Goal: Information Seeking & Learning: Learn about a topic

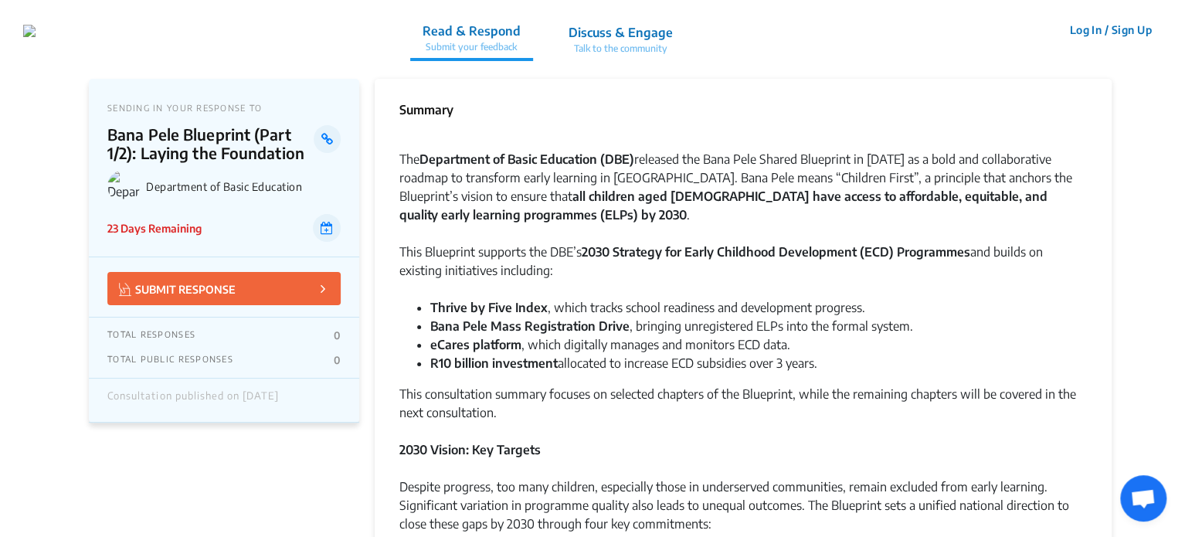
click at [1121, 32] on button "Log In / Sign Up" at bounding box center [1110, 30] width 103 height 24
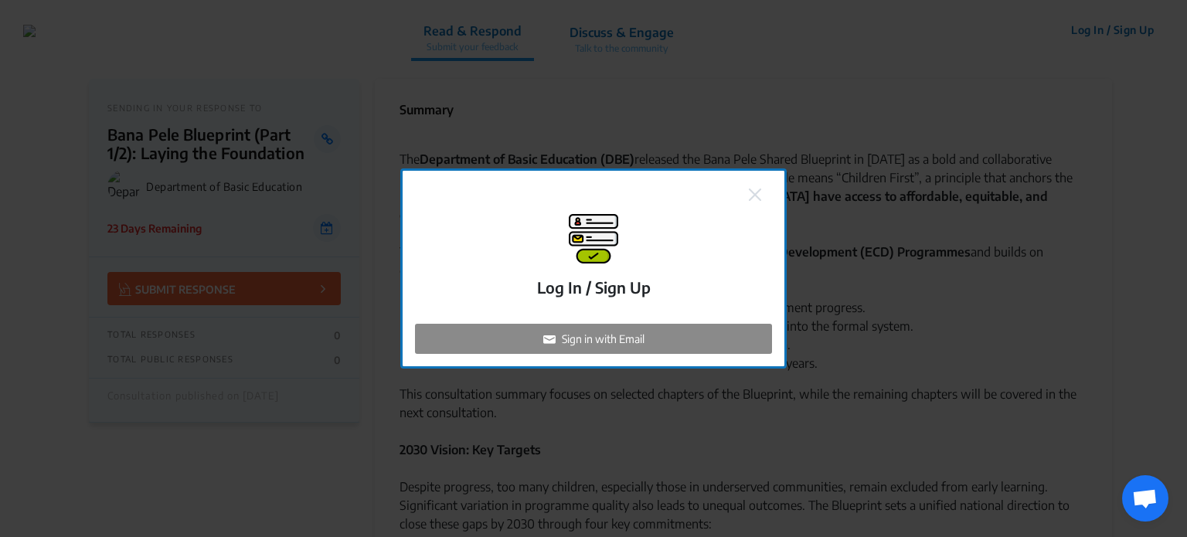
click at [607, 343] on p "Sign in with Email" at bounding box center [603, 339] width 83 height 16
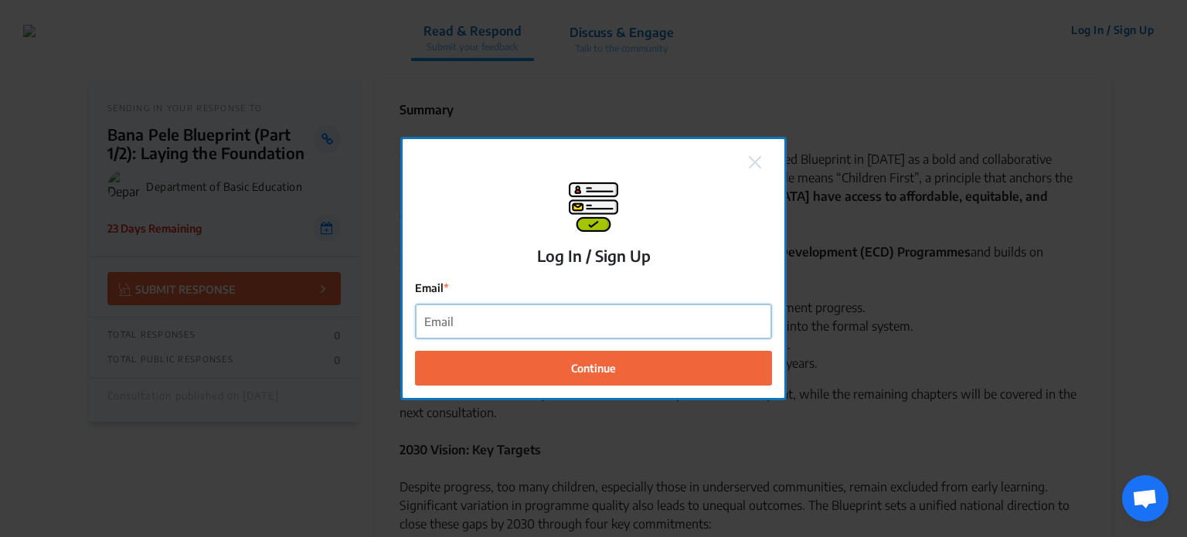
click at [496, 318] on input "Email" at bounding box center [593, 321] width 355 height 35
type input "k"
type input "K"
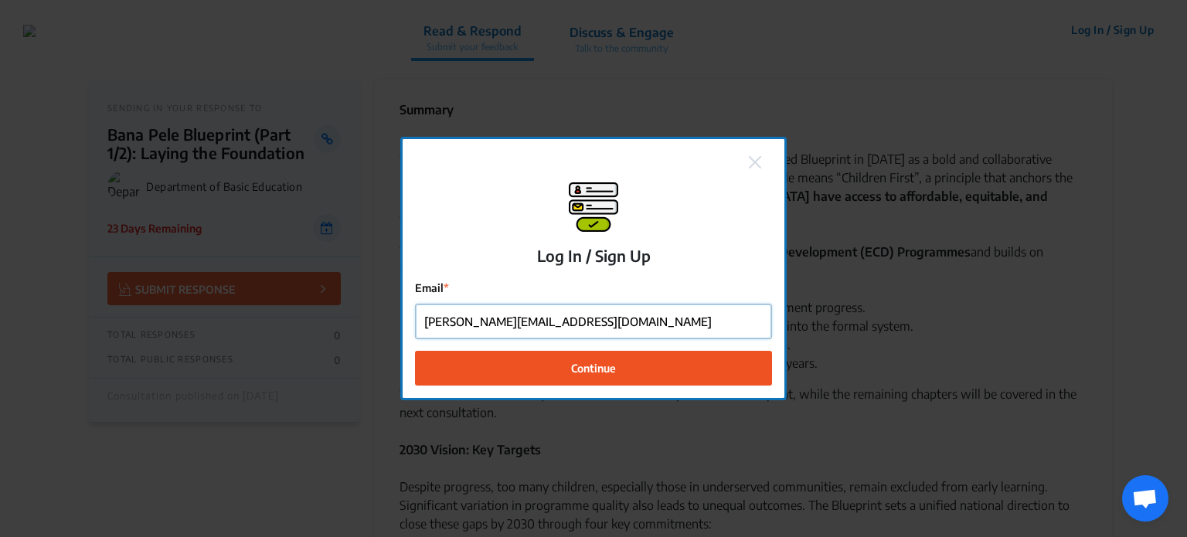
type input "[PERSON_NAME][EMAIL_ADDRESS][DOMAIN_NAME]"
click at [579, 368] on span "Continue" at bounding box center [593, 367] width 45 height 16
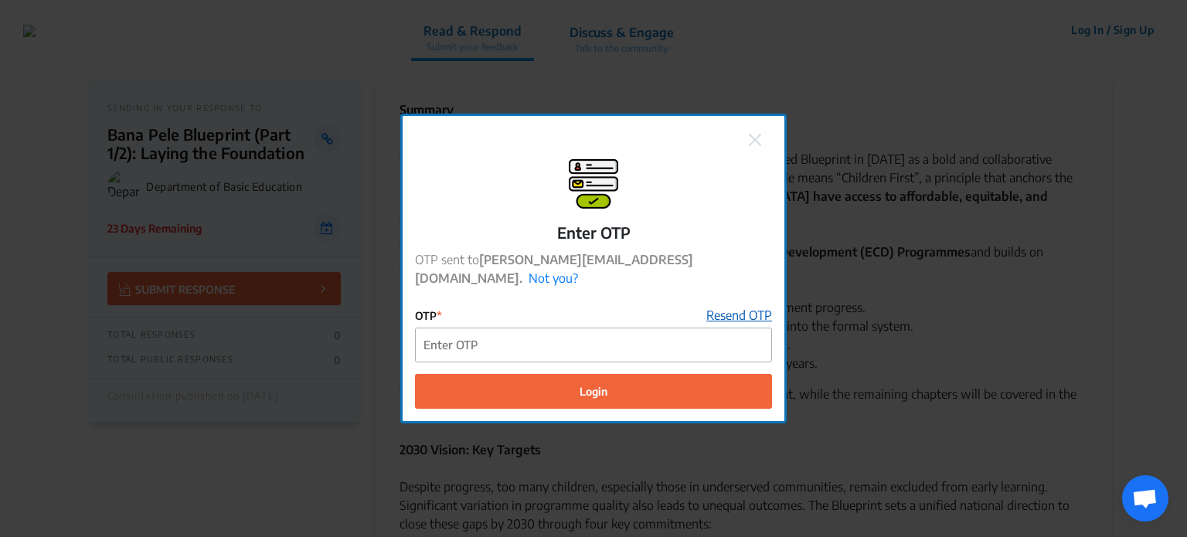
click at [711, 306] on link "Resend OTP" at bounding box center [739, 315] width 66 height 19
click at [759, 144] on img at bounding box center [755, 140] width 12 height 12
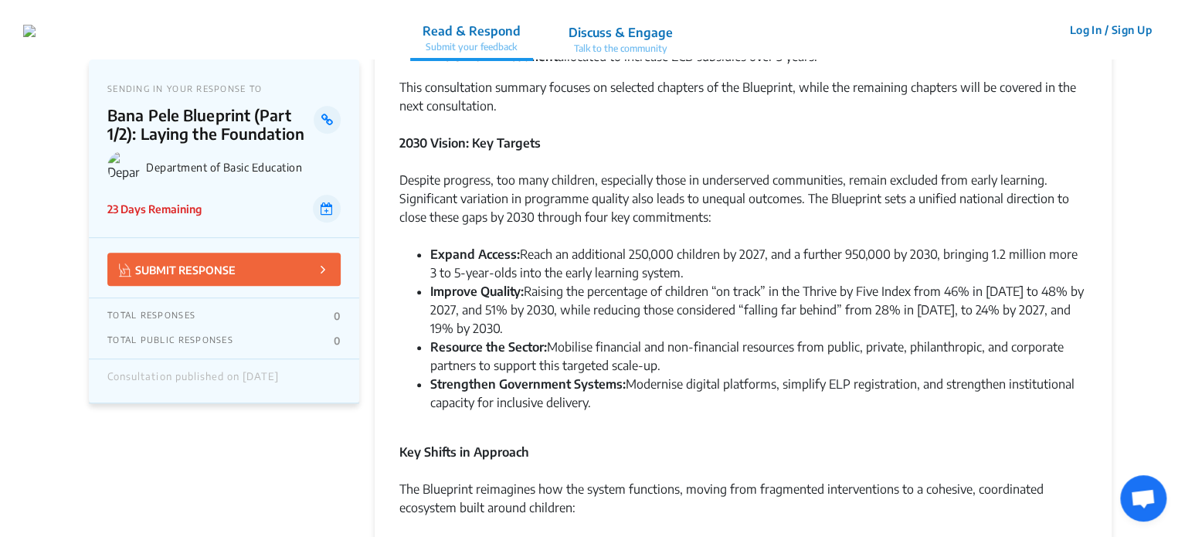
scroll to position [309, 0]
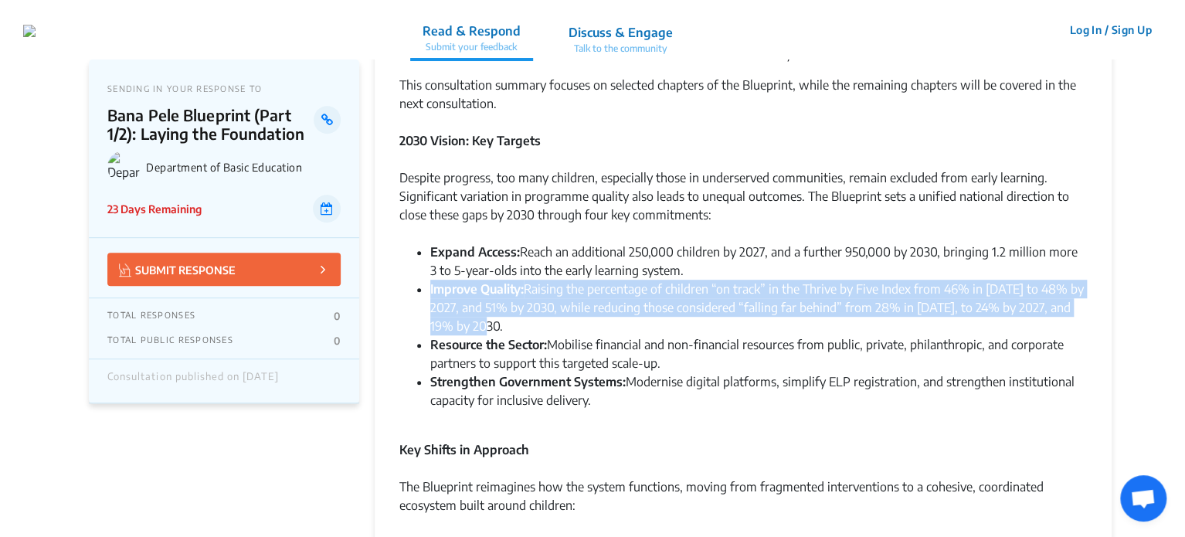
drag, startPoint x: 430, startPoint y: 287, endPoint x: 717, endPoint y: 333, distance: 290.4
click at [717, 333] on li "Improve Quality: Raising the percentage of children “on track” in the Thrive by…" at bounding box center [758, 308] width 657 height 56
copy li "Improve Quality: Raising the percentage of children “on track” in the Thrive by…"
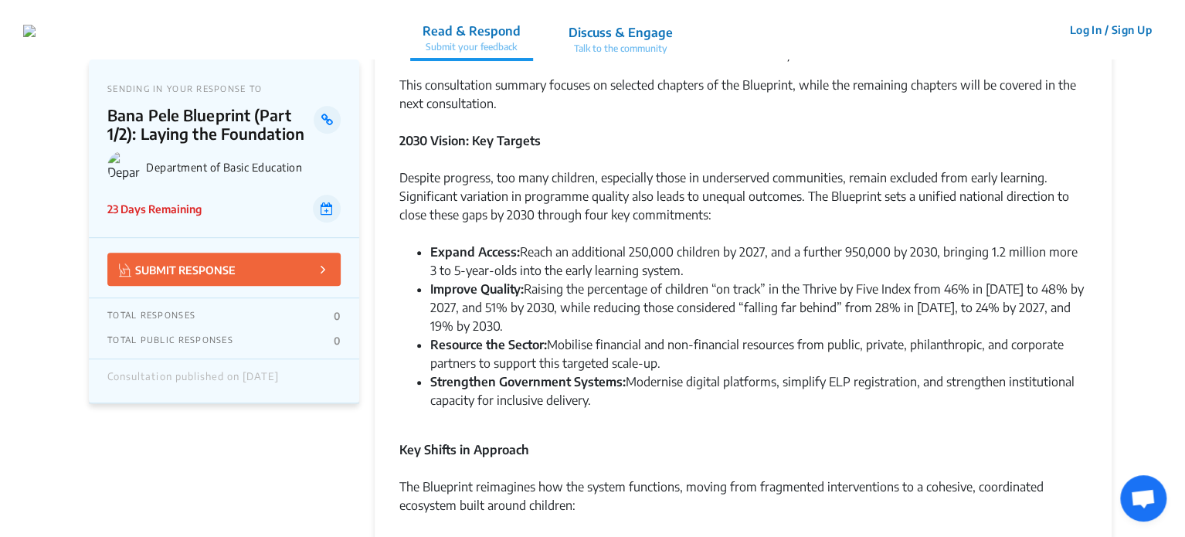
click at [690, 401] on li "Strengthen Government Systems: Modernise digital platforms, simplify ELP regist…" at bounding box center [758, 390] width 657 height 37
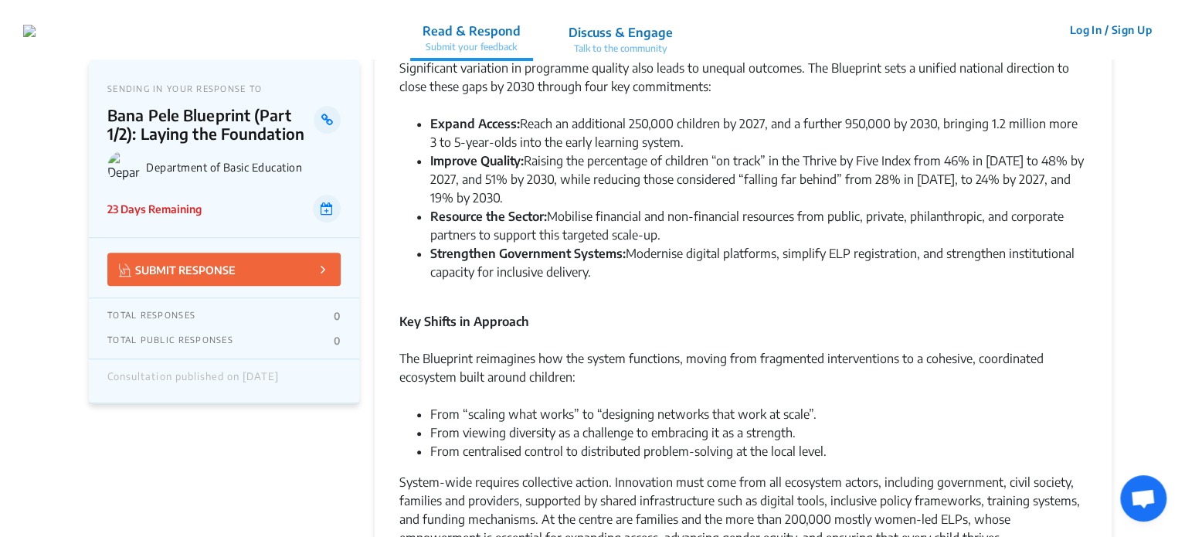
scroll to position [464, 0]
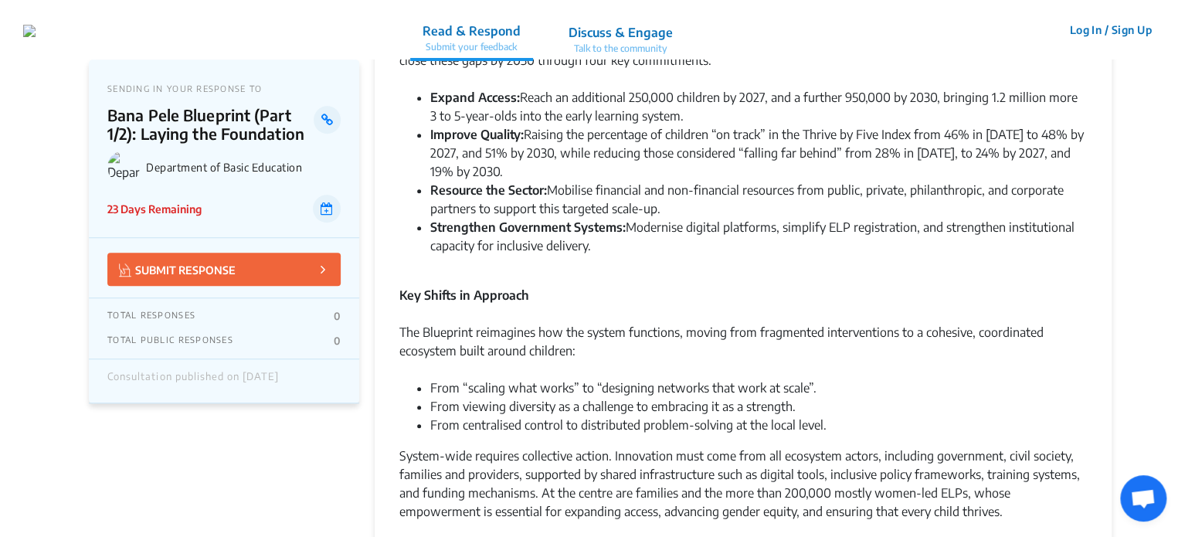
click at [430, 187] on strong "Resource the Sector:" at bounding box center [488, 189] width 117 height 15
drag, startPoint x: 432, startPoint y: 189, endPoint x: 677, endPoint y: 246, distance: 251.5
click at [677, 246] on ul "Expand Access: Reach an additional 250,000 children by 2027, and a further 950,…" at bounding box center [743, 171] width 688 height 167
drag, startPoint x: 430, startPoint y: 94, endPoint x: 593, endPoint y: 239, distance: 217.8
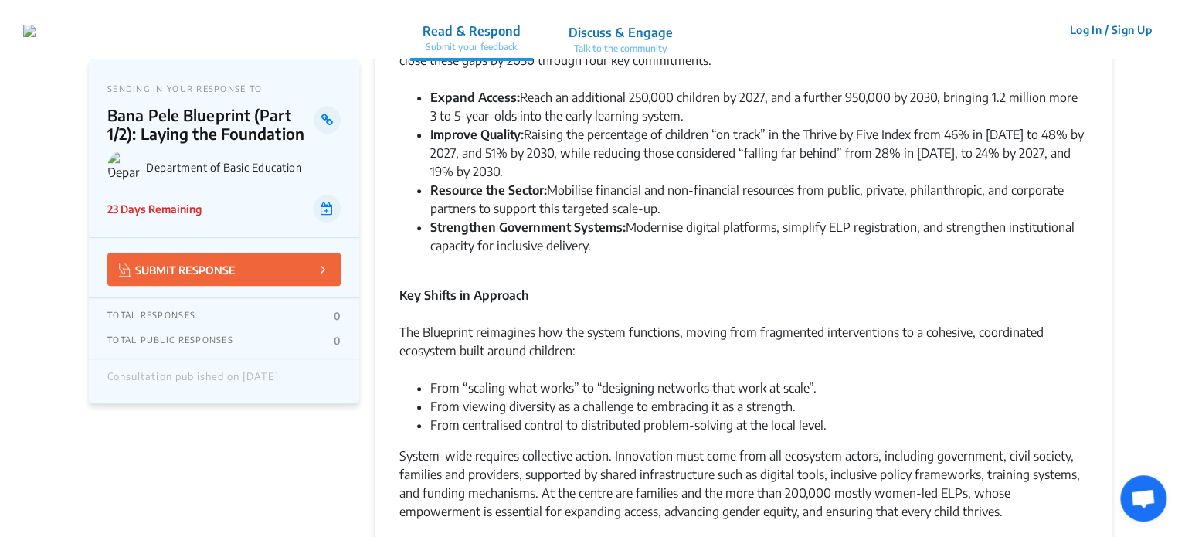
click at [593, 239] on ul "Expand Access: Reach an additional 250,000 children by 2027, and a further 950,…" at bounding box center [743, 171] width 688 height 167
copy ul "Expand Access: Reach an additional 250,000 children by 2027, and a further 950,…"
click at [681, 294] on div "Key Shifts in Approach" at bounding box center [743, 285] width 688 height 37
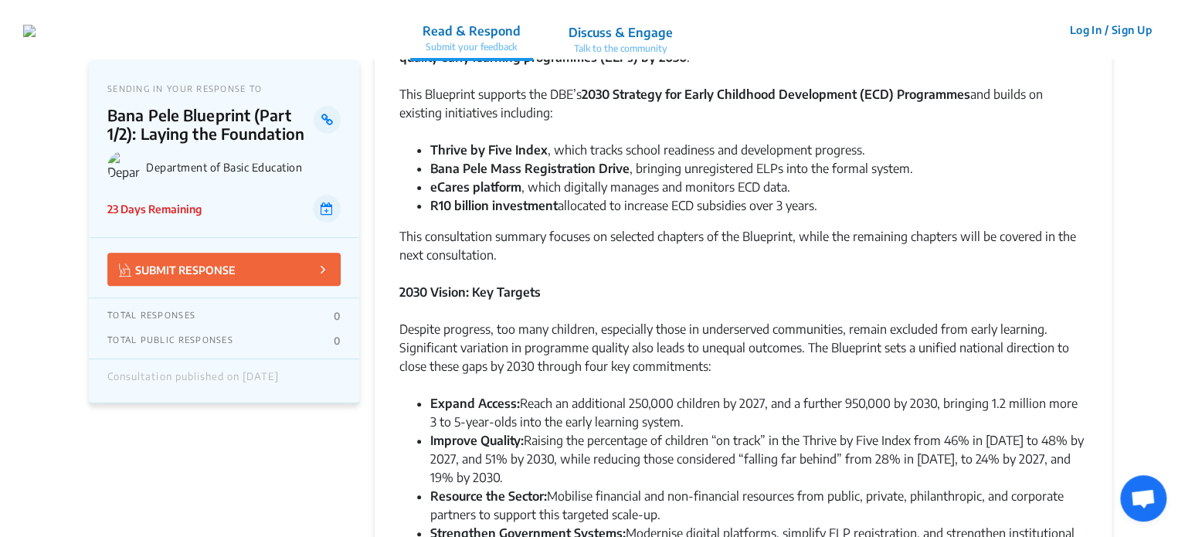
scroll to position [155, 0]
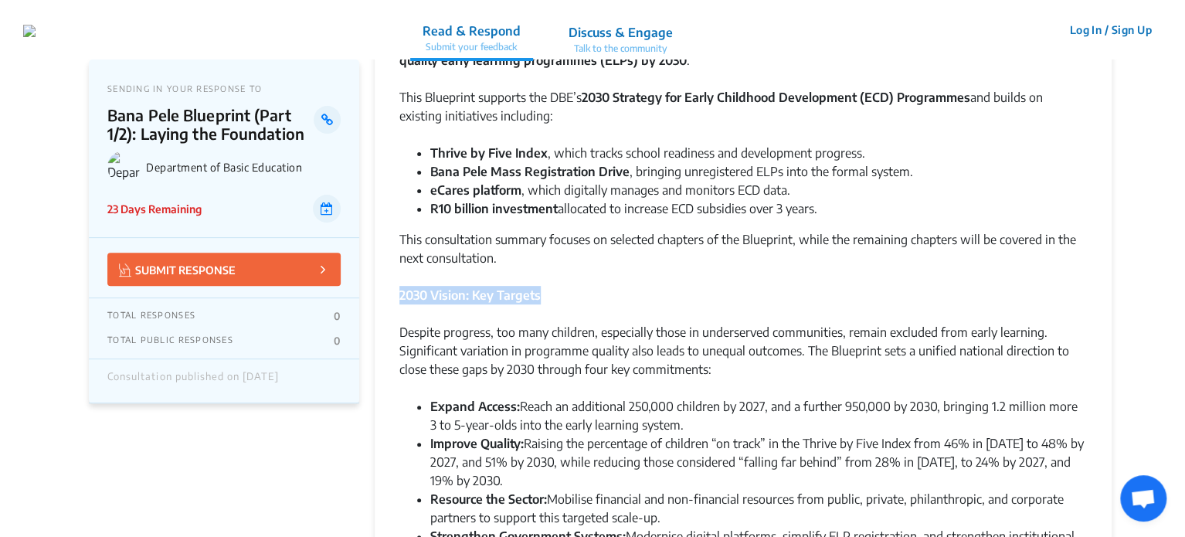
drag, startPoint x: 399, startPoint y: 294, endPoint x: 544, endPoint y: 290, distance: 145.3
click at [544, 290] on div "2030 Vision: Key Targets" at bounding box center [743, 295] width 688 height 19
click at [620, 308] on div at bounding box center [743, 313] width 688 height 19
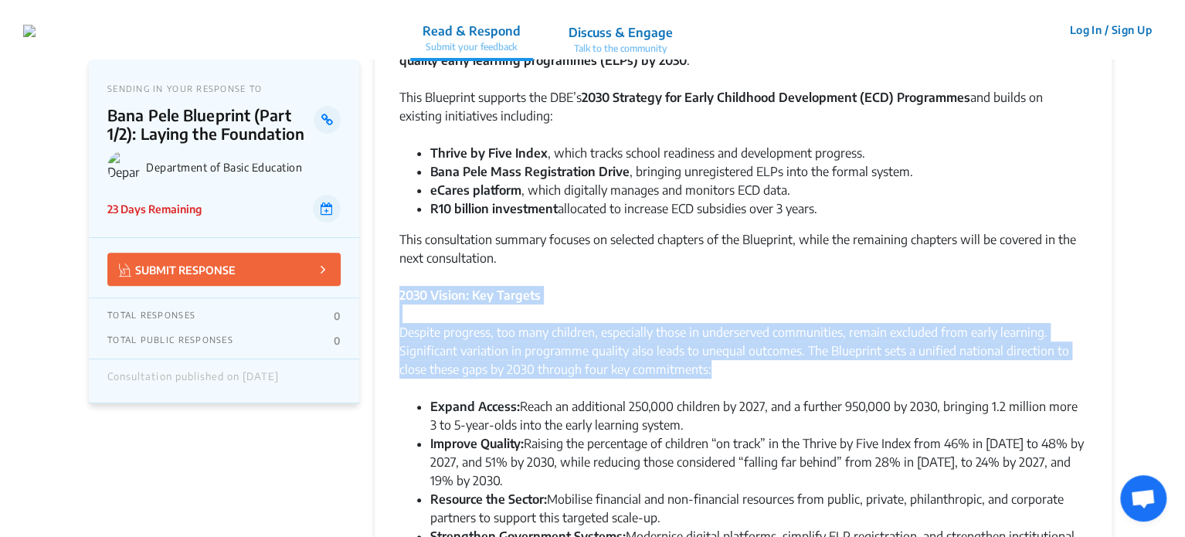
drag, startPoint x: 401, startPoint y: 295, endPoint x: 711, endPoint y: 365, distance: 317.5
copy div "2030 Vision: Key Targets Despite progress, too many children, especially those …"
click at [743, 369] on div "Despite progress, too many children, especially those in underserved communitie…" at bounding box center [743, 360] width 688 height 74
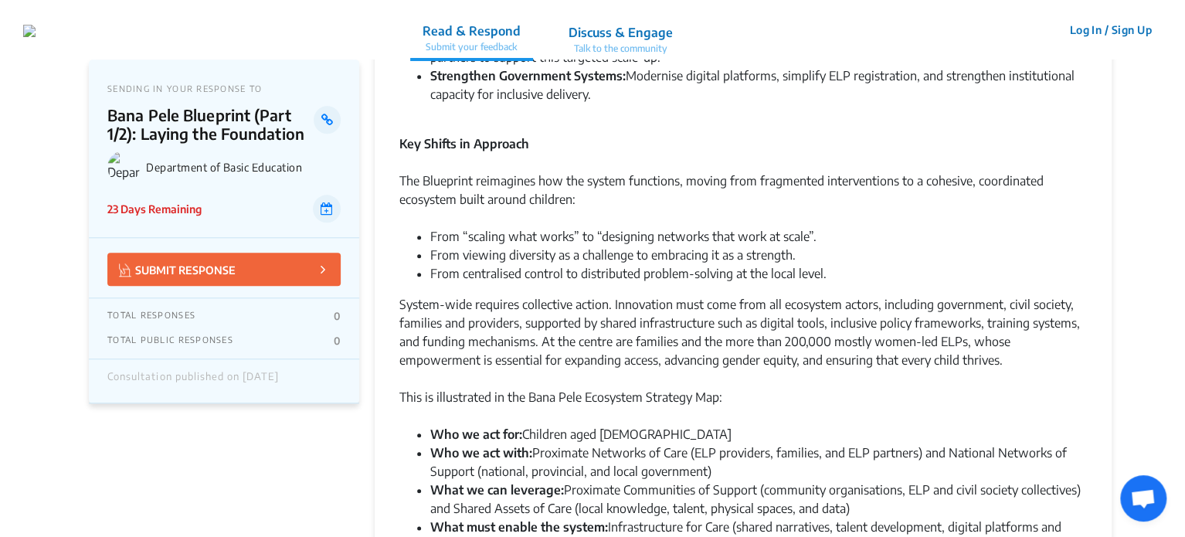
scroll to position [618, 0]
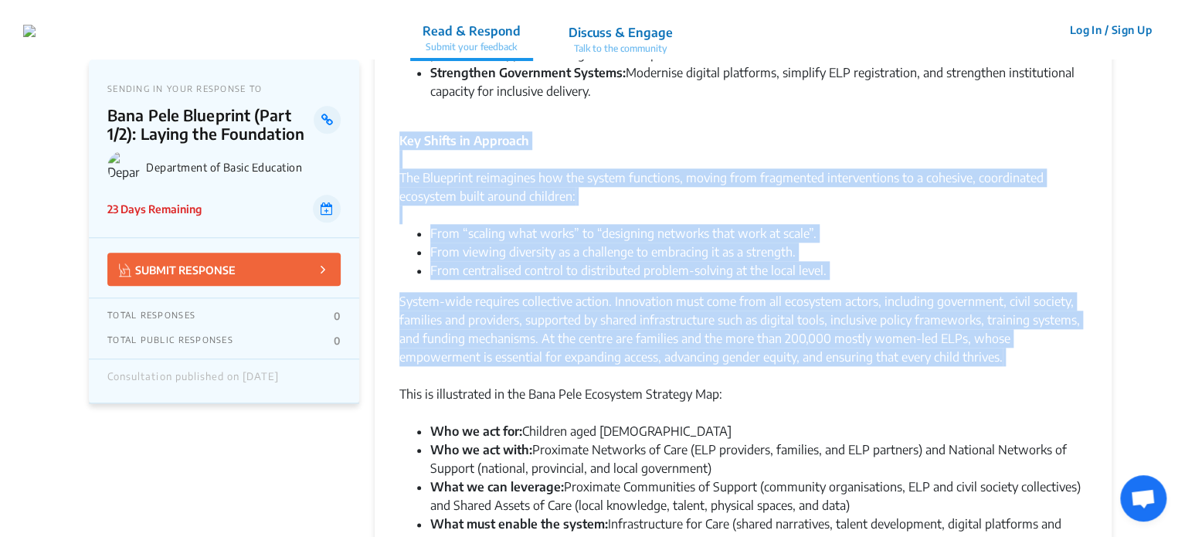
drag, startPoint x: 400, startPoint y: 140, endPoint x: 1004, endPoint y: 367, distance: 645.5
click at [1004, 367] on div "The Department of Basic Education (DBE) released the Bana Pele Shared Blueprint…" at bounding box center [743, 450] width 688 height 1874
copy div "Key Shifts in Approach The Blueprint reimagines how the system functions, movin…"
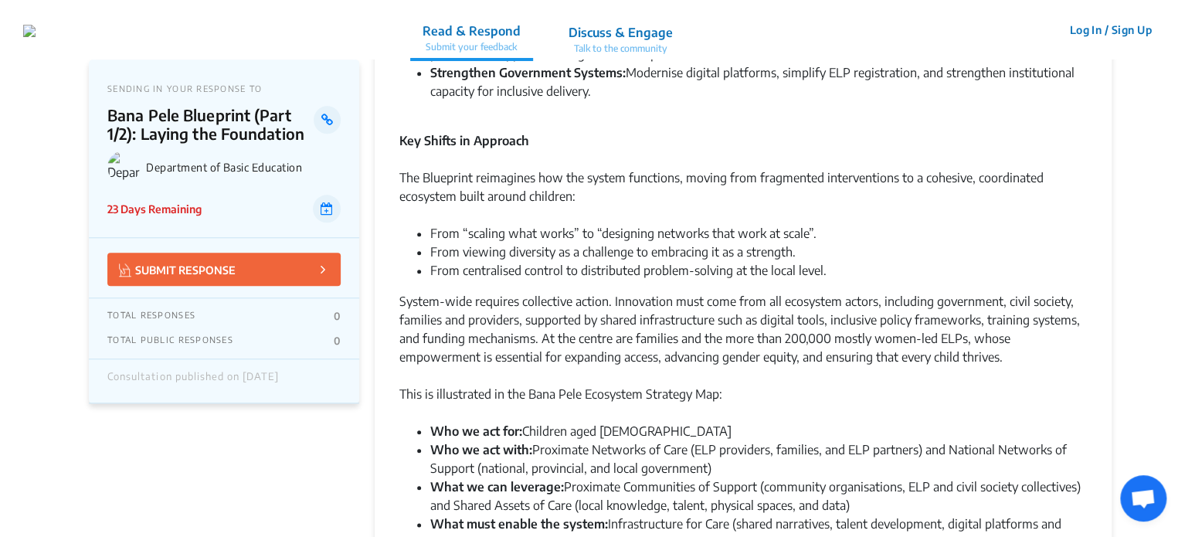
click at [744, 398] on div "This is illustrated in the Bana Pele Ecosystem Strategy Map:" at bounding box center [743, 403] width 688 height 37
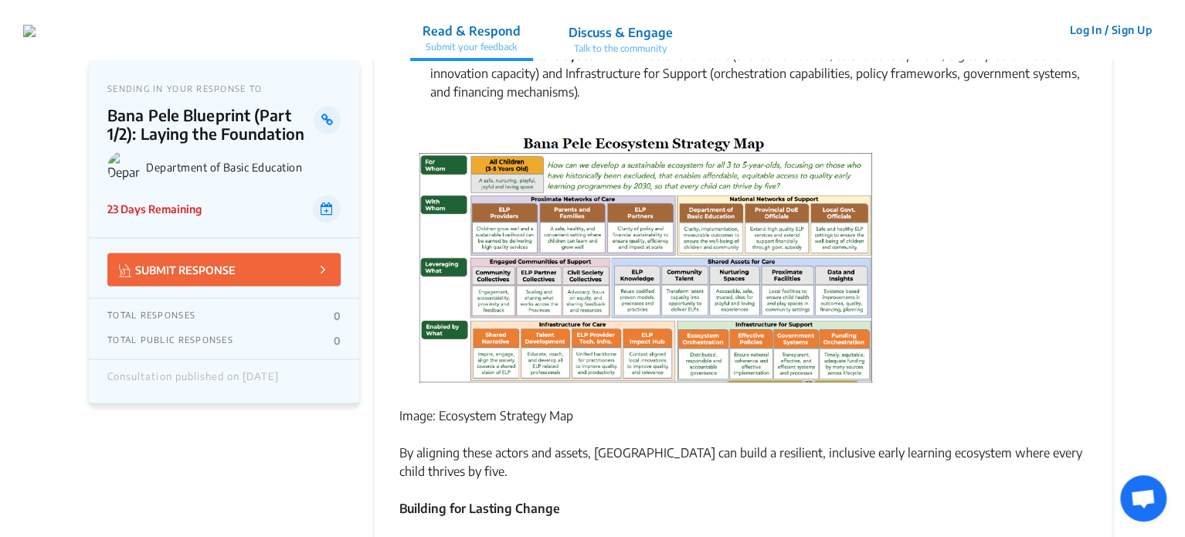
scroll to position [1082, 0]
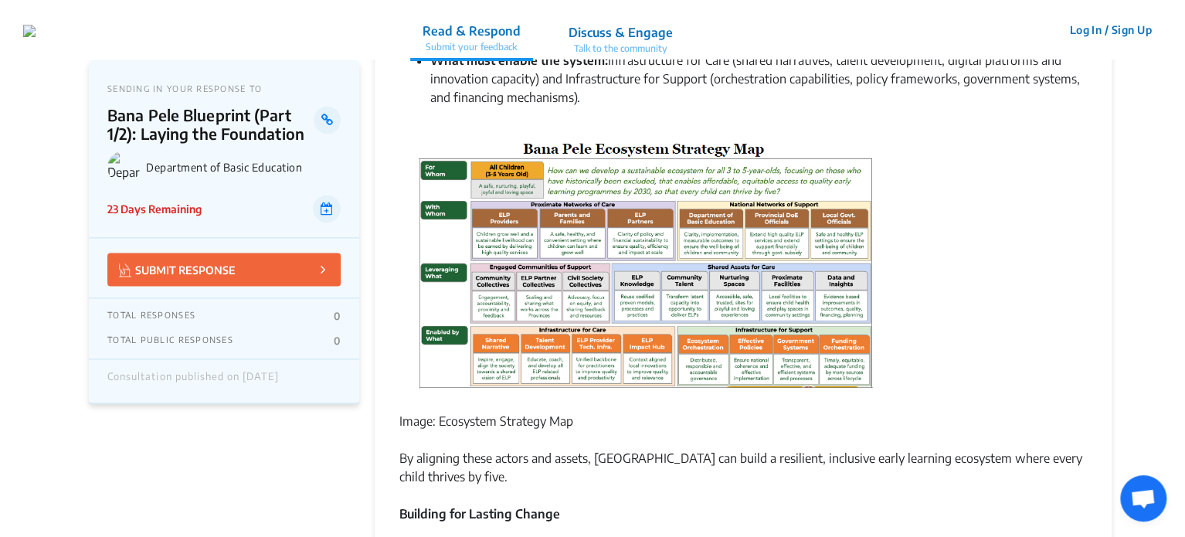
click at [604, 273] on img at bounding box center [647, 268] width 482 height 261
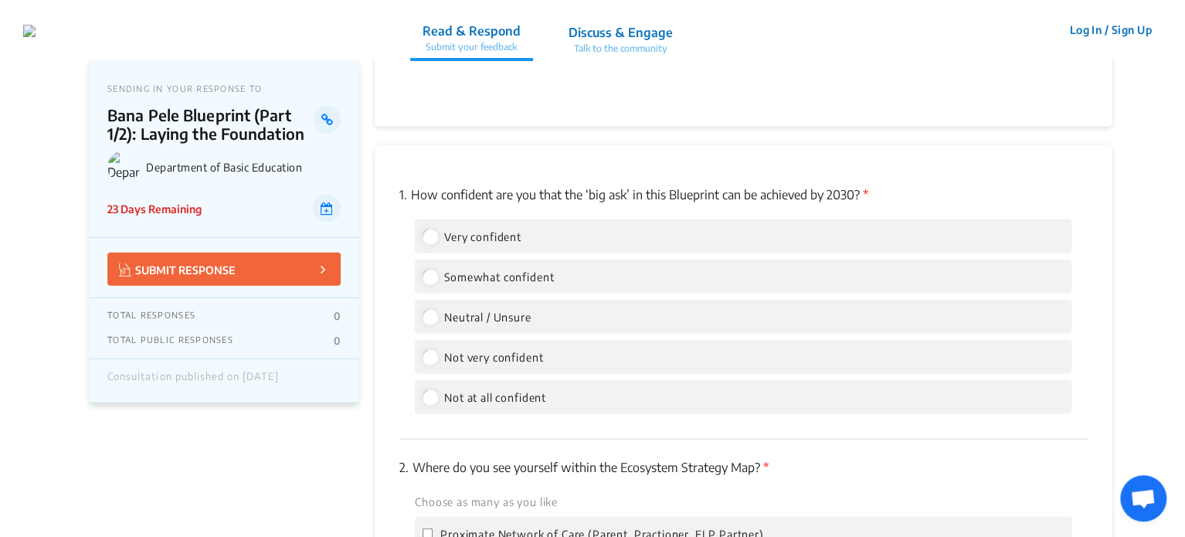
scroll to position [1854, 0]
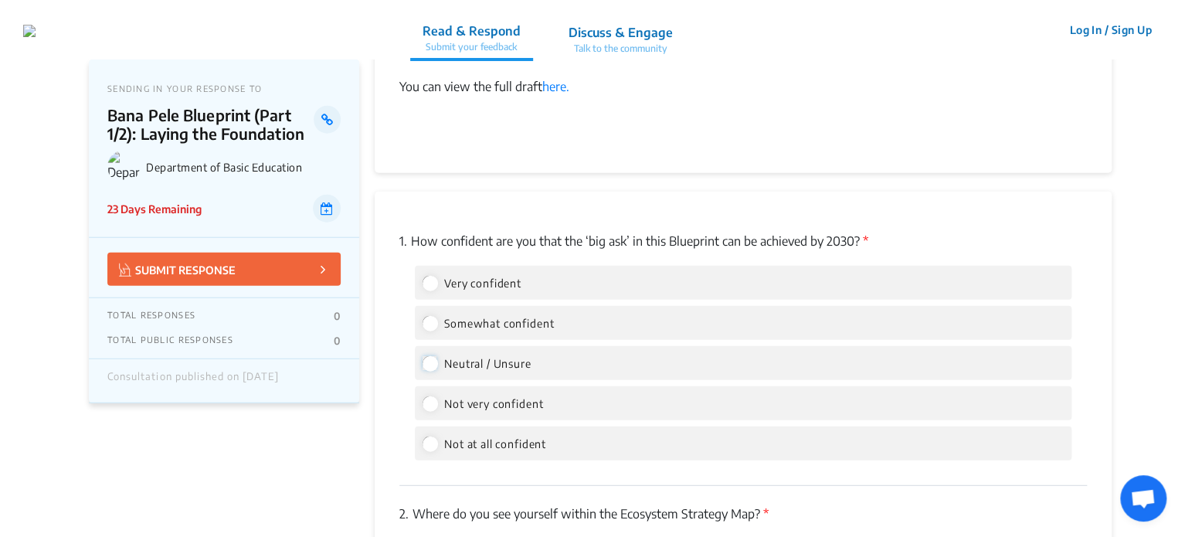
click at [426, 361] on input "Neutral / Unsure" at bounding box center [430, 363] width 14 height 14
radio input "true"
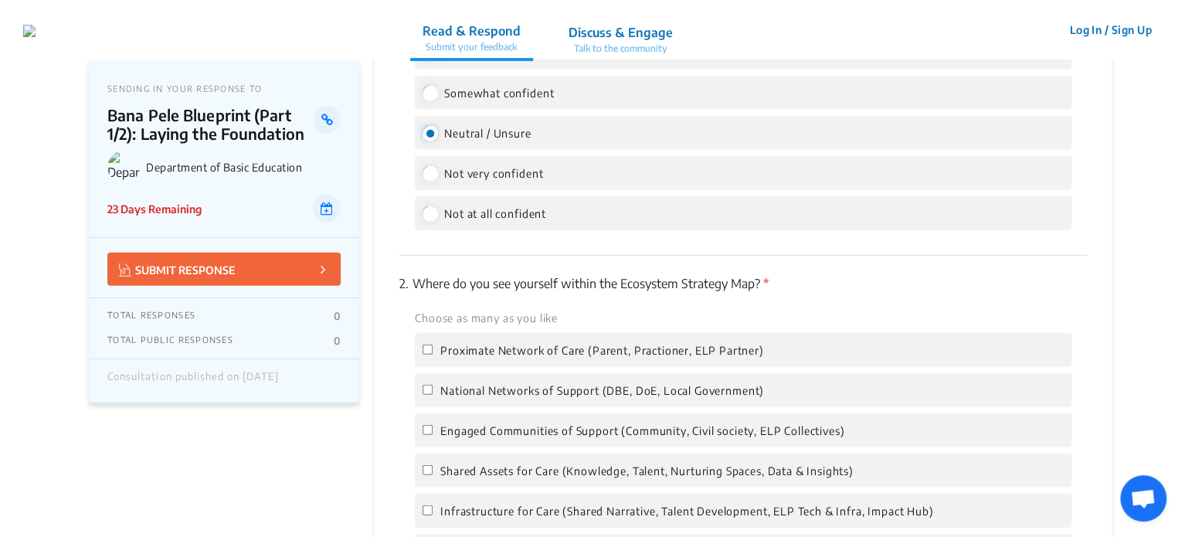
scroll to position [2086, 0]
click at [432, 349] on input "Proximate Network of Care (Parent, Practioner, ELP Partner)" at bounding box center [428, 348] width 10 height 10
checkbox input "true"
click at [426, 436] on label "Engaged Communities of Support (Community, Civil society, ELP Collectives)" at bounding box center [634, 429] width 422 height 19
click at [426, 433] on input "Engaged Communities of Support (Community, Civil society, ELP Collectives)" at bounding box center [428, 428] width 10 height 10
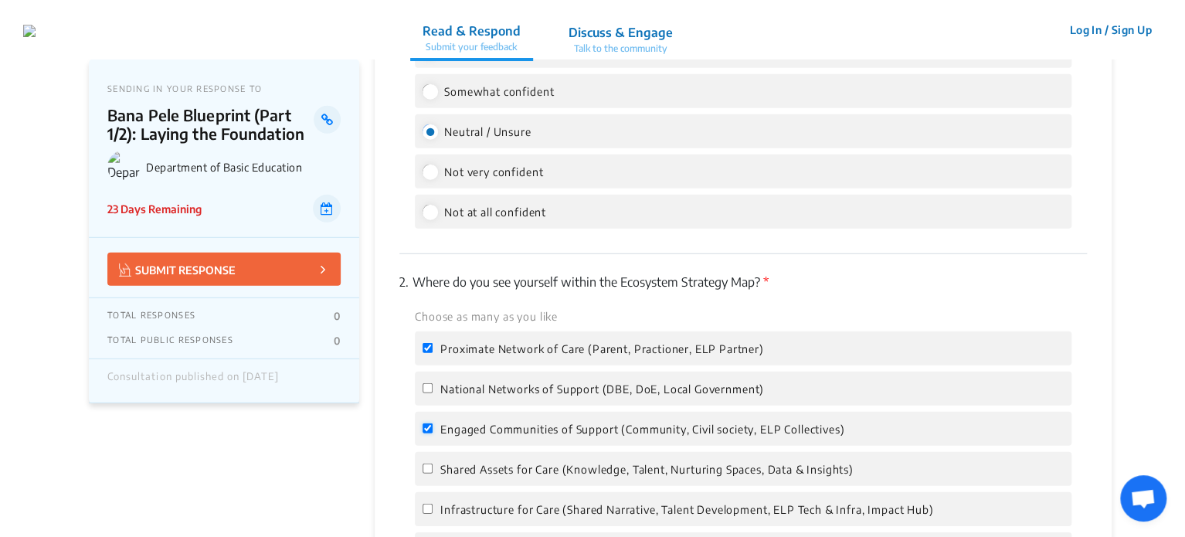
checkbox input "true"
click at [427, 466] on input "Shared Assets for Care (Knowledge, Talent, Nurturing Spaces, Data & Insights)" at bounding box center [428, 469] width 10 height 10
checkbox input "true"
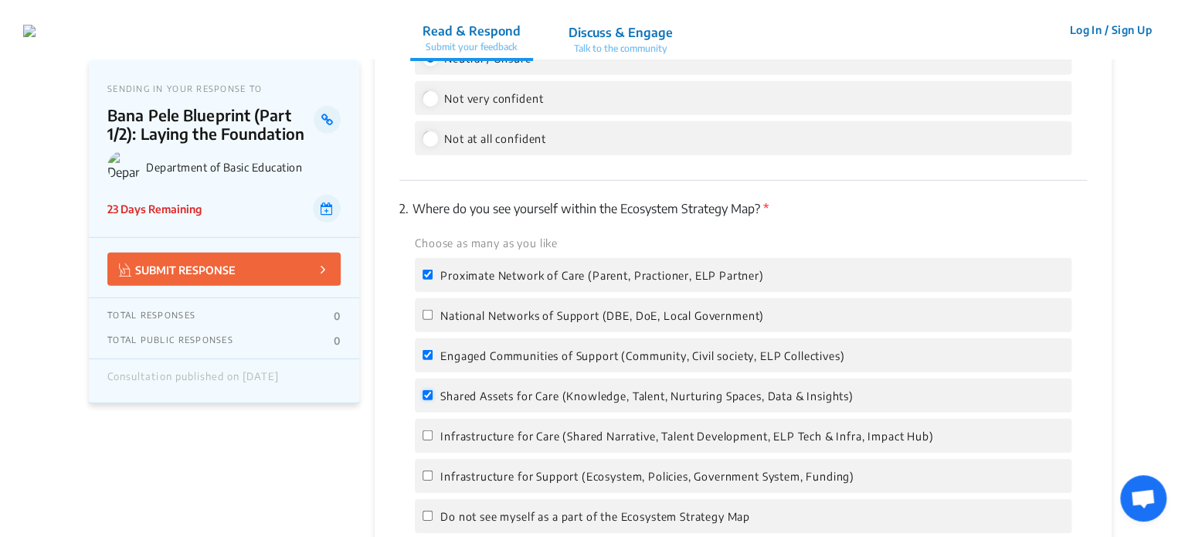
scroll to position [2163, 0]
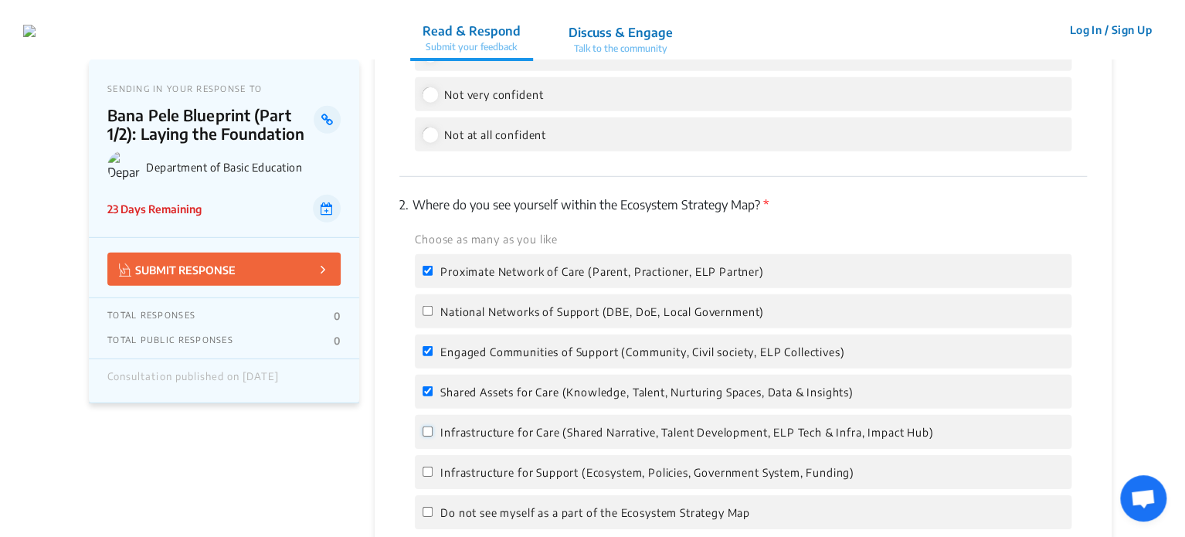
click at [431, 435] on input "Infrastructure for Care (Shared Narrative, Talent Development, ELP Tech & Infra…" at bounding box center [428, 431] width 10 height 10
checkbox input "true"
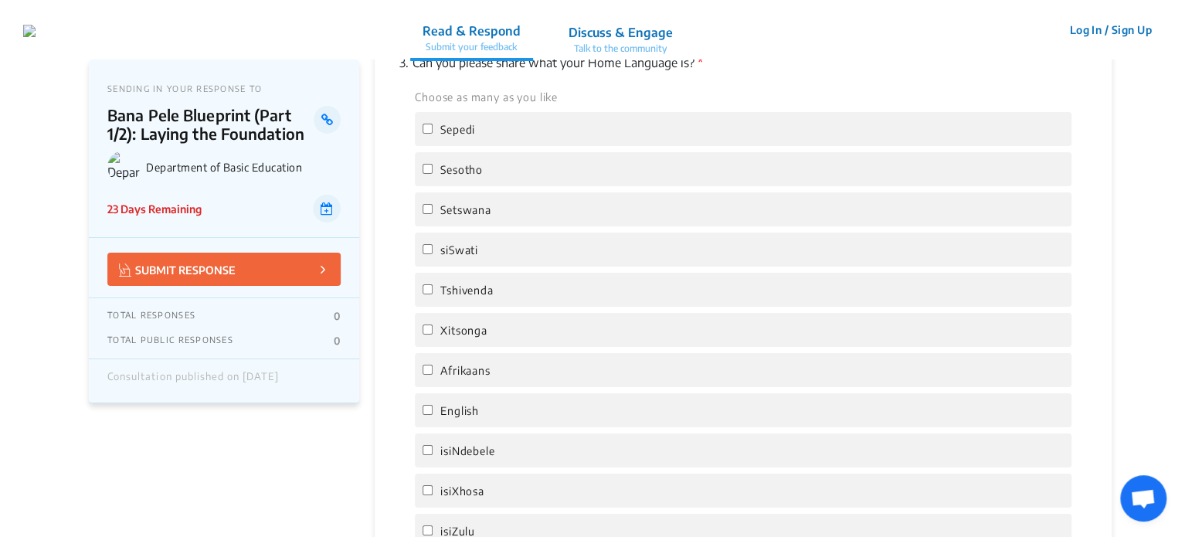
scroll to position [2704, 0]
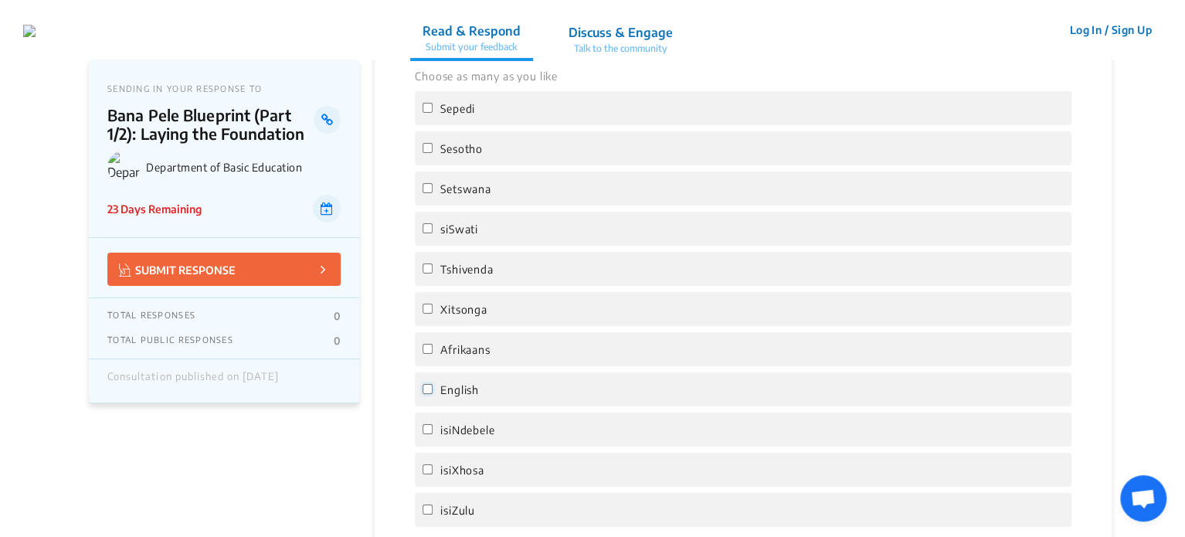
click at [430, 394] on input "English" at bounding box center [428, 389] width 10 height 10
checkbox input "true"
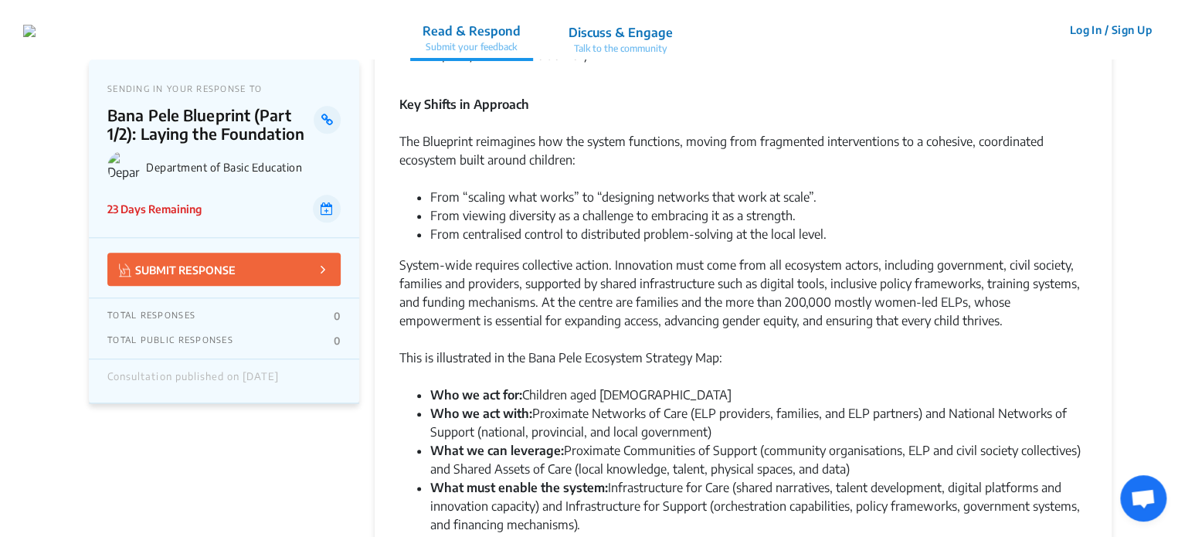
scroll to position [618, 0]
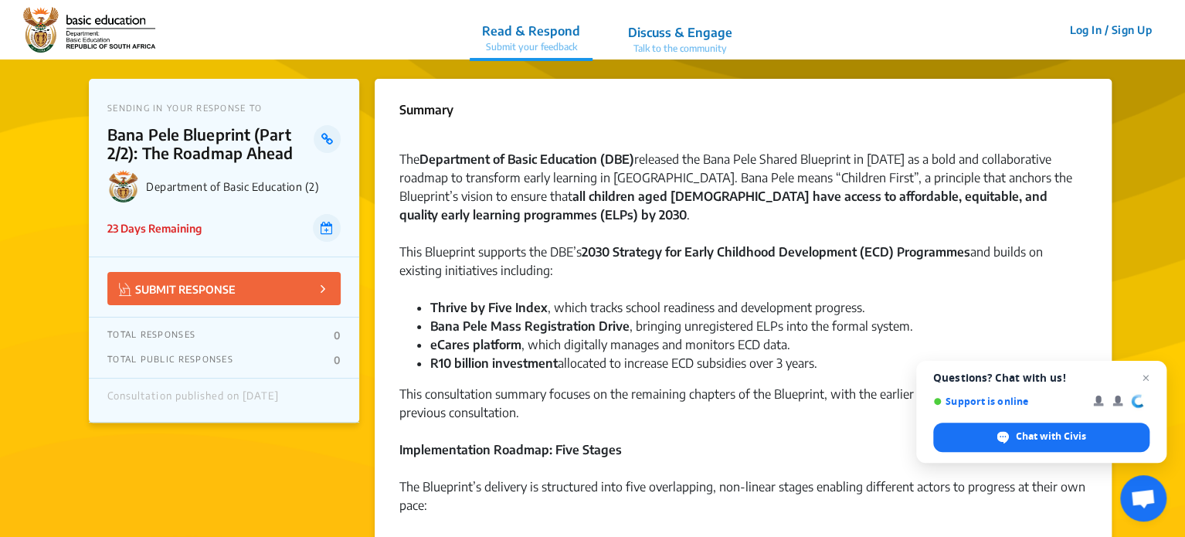
click at [1141, 378] on span "Close chat" at bounding box center [1146, 378] width 19 height 19
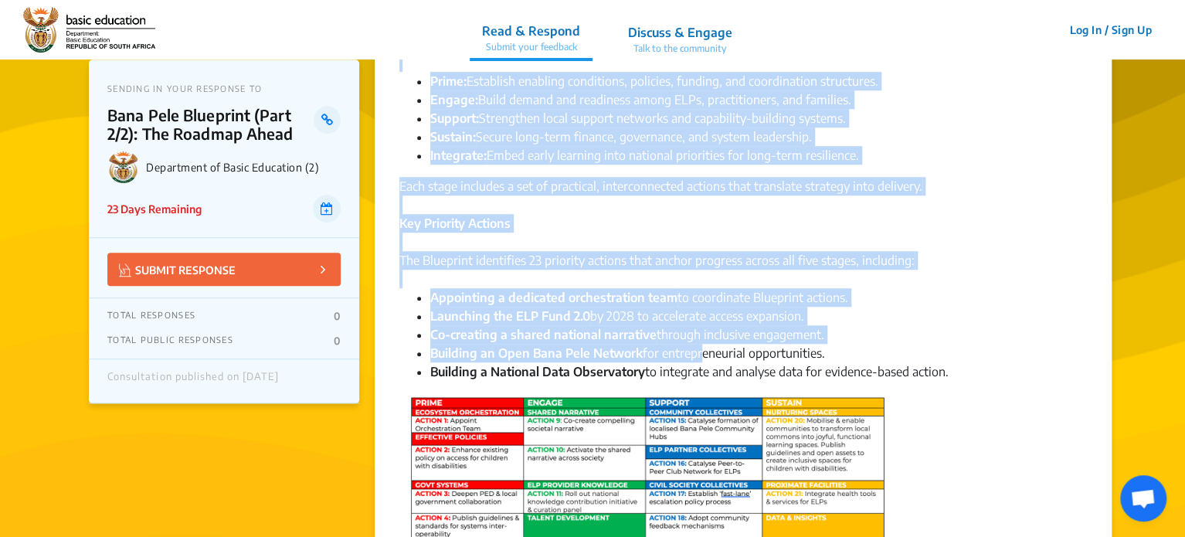
scroll to position [464, 0]
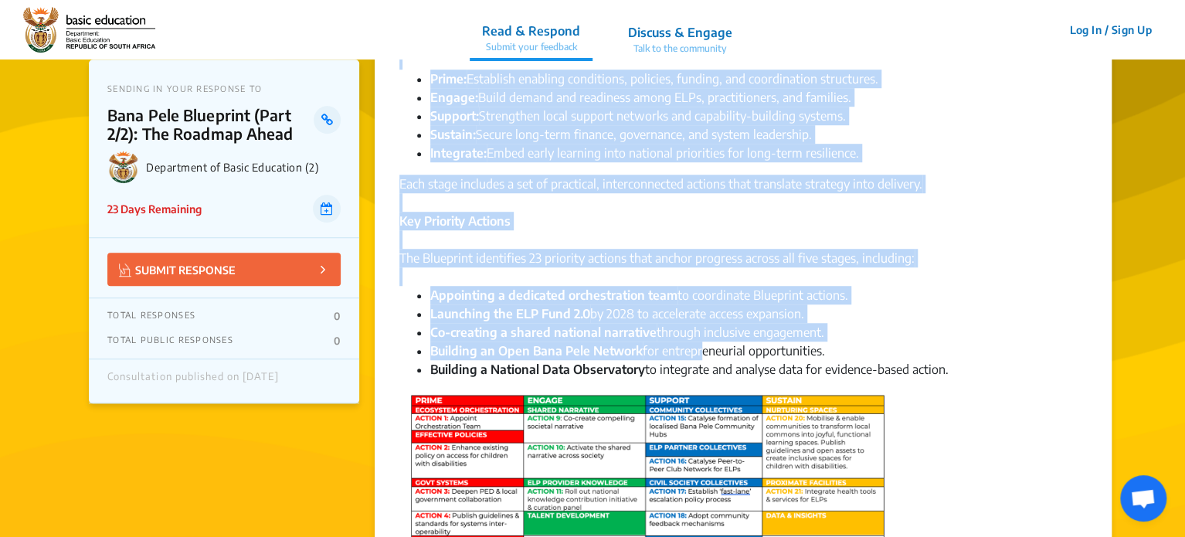
drag, startPoint x: 399, startPoint y: 157, endPoint x: 952, endPoint y: 364, distance: 590.7
click at [952, 364] on div "The Department of Basic Education (DBE) released the Bana Pele Shared Blueprint…" at bounding box center [743, 283] width 688 height 1231
click at [957, 321] on li "Launching the ELP Fund 2.0 by 2028 to accelerate access expansion." at bounding box center [758, 313] width 657 height 19
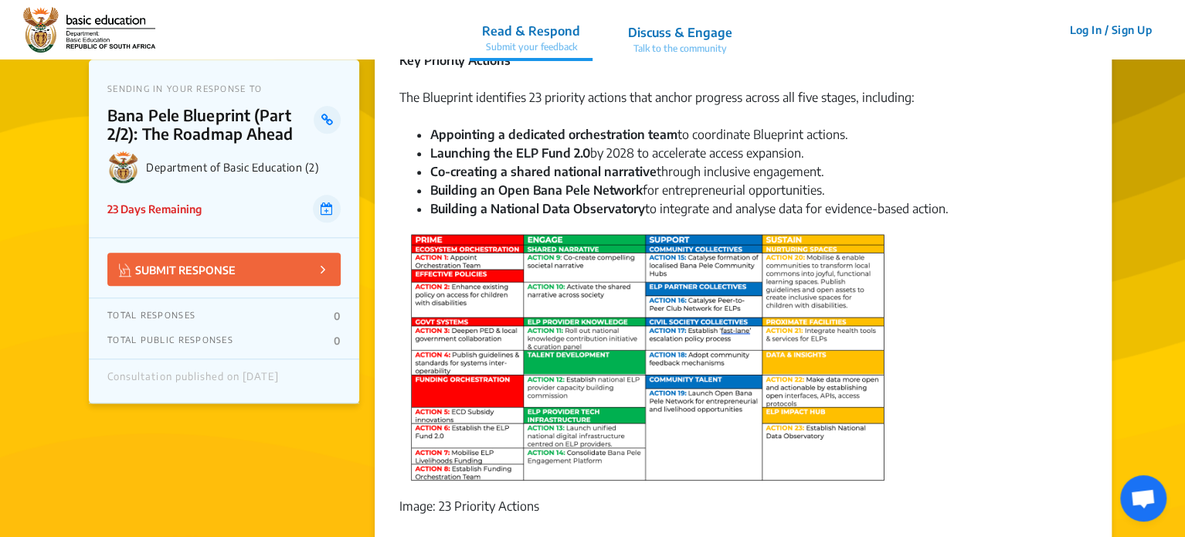
scroll to position [618, 0]
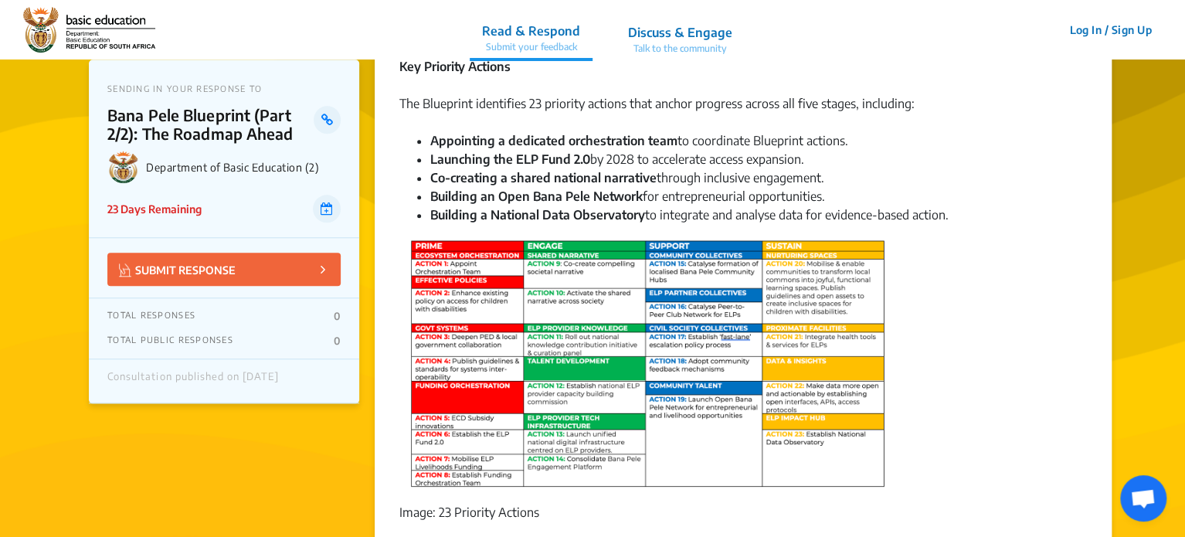
click at [508, 262] on img at bounding box center [647, 363] width 482 height 254
click at [507, 243] on img at bounding box center [647, 363] width 482 height 254
click at [483, 237] on img at bounding box center [647, 363] width 482 height 254
click at [452, 246] on img at bounding box center [647, 363] width 482 height 254
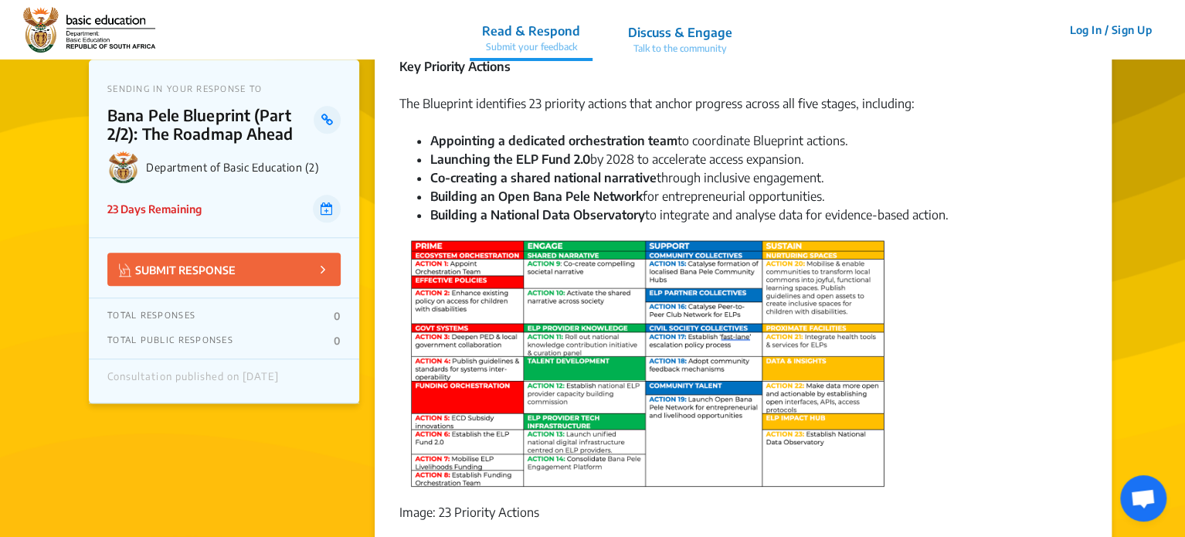
click at [423, 243] on img at bounding box center [647, 363] width 482 height 254
click at [469, 242] on img at bounding box center [647, 363] width 482 height 254
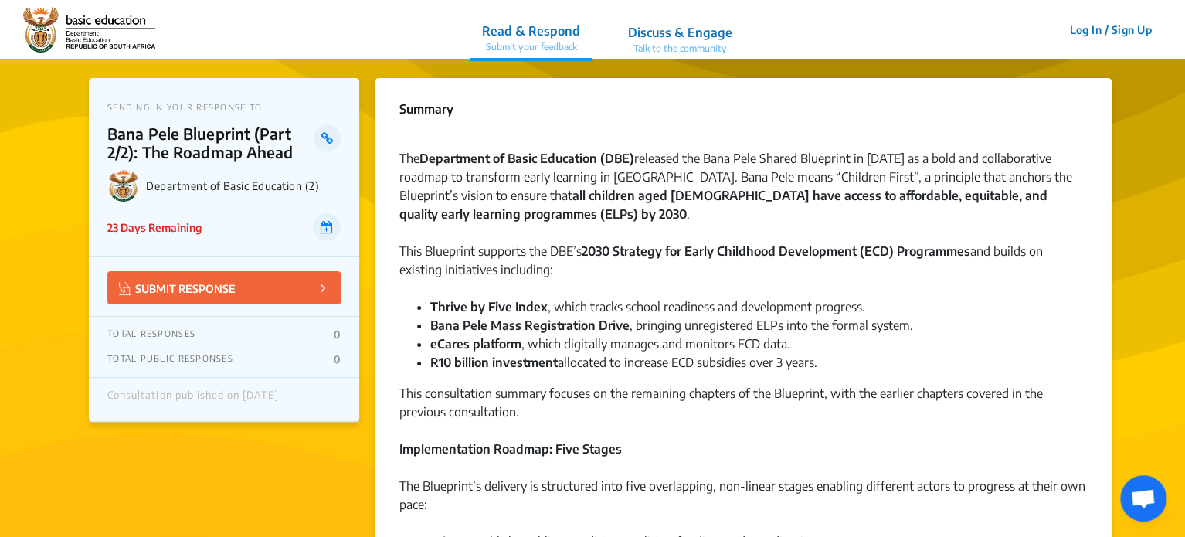
scroll to position [0, 0]
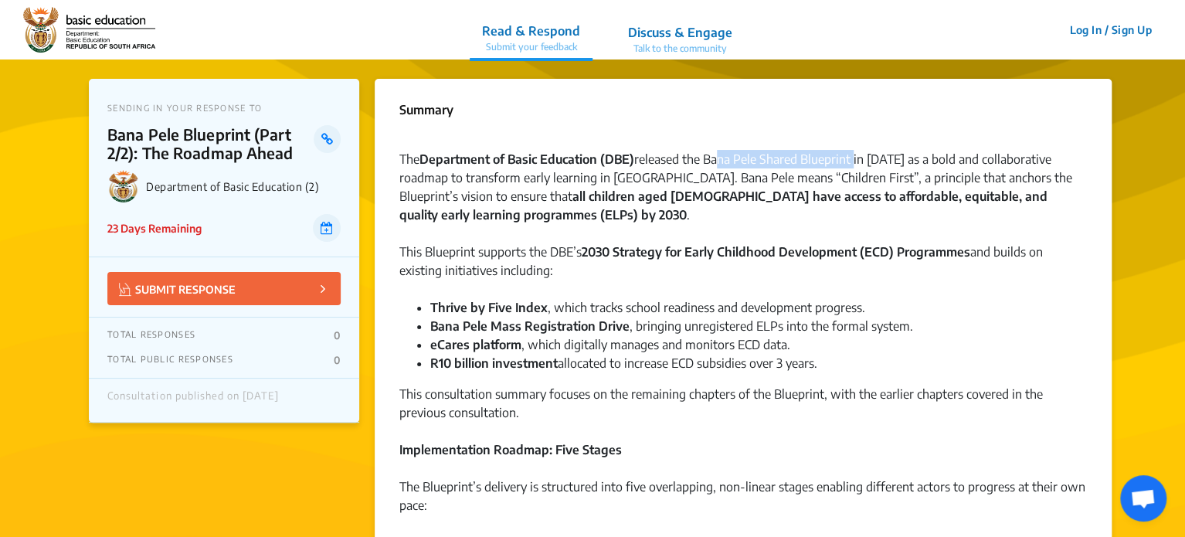
drag, startPoint x: 714, startPoint y: 158, endPoint x: 855, endPoint y: 161, distance: 140.7
click at [855, 161] on div "The Department of Basic Education (DBE) released the Bana Pele Shared Blueprint…" at bounding box center [743, 196] width 688 height 93
click at [797, 132] on div at bounding box center [743, 140] width 688 height 19
drag, startPoint x: 711, startPoint y: 159, endPoint x: 858, endPoint y: 162, distance: 147.6
click at [858, 162] on div "The Department of Basic Education (DBE) released the Bana Pele Shared Blueprint…" at bounding box center [743, 196] width 688 height 93
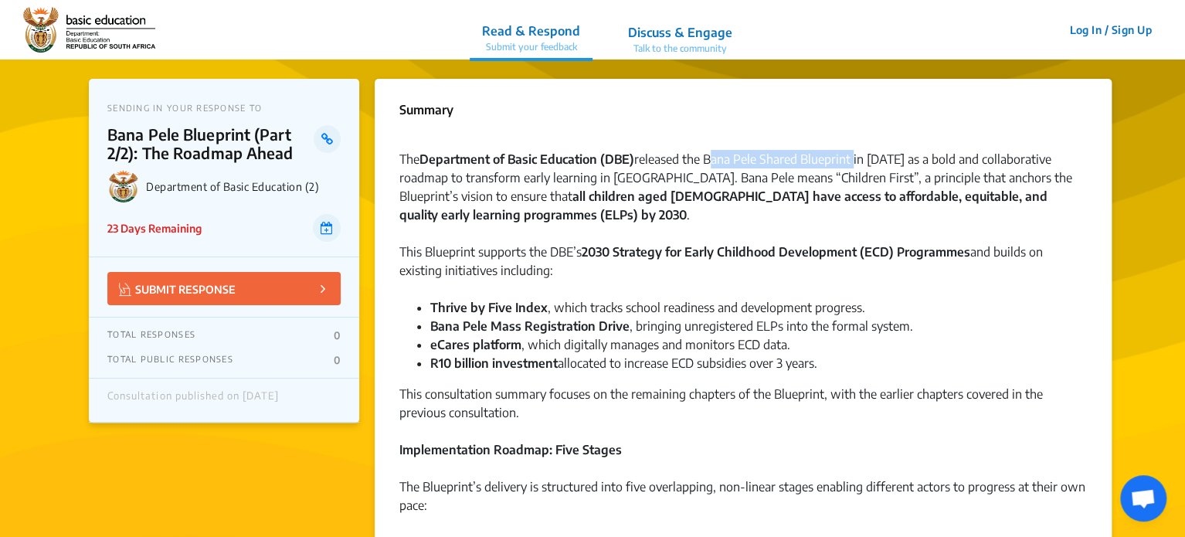
copy div "Bana Pele Shared Blueprint"
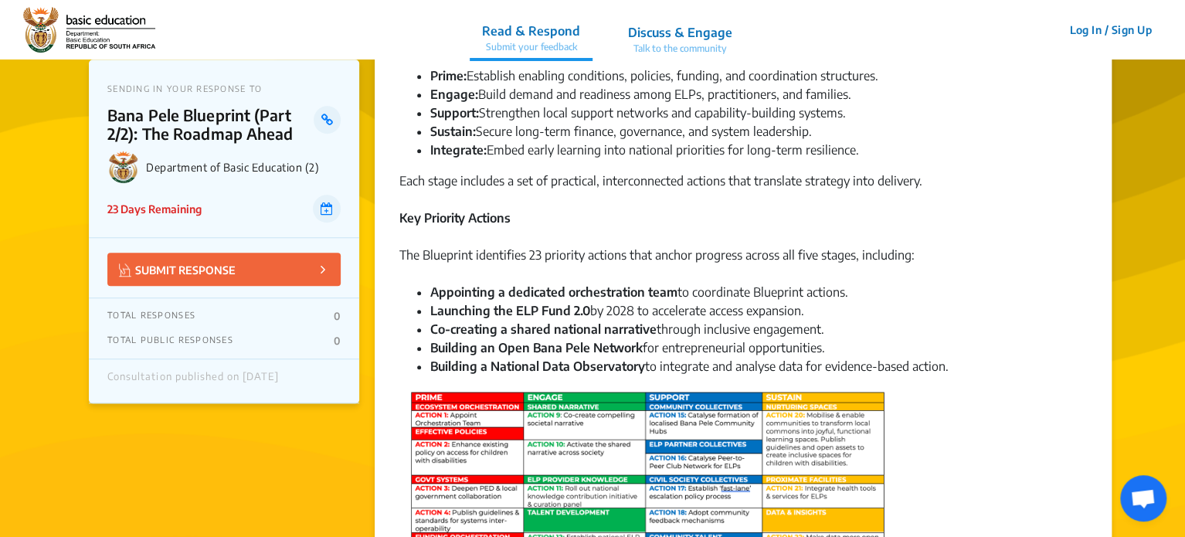
scroll to position [464, 0]
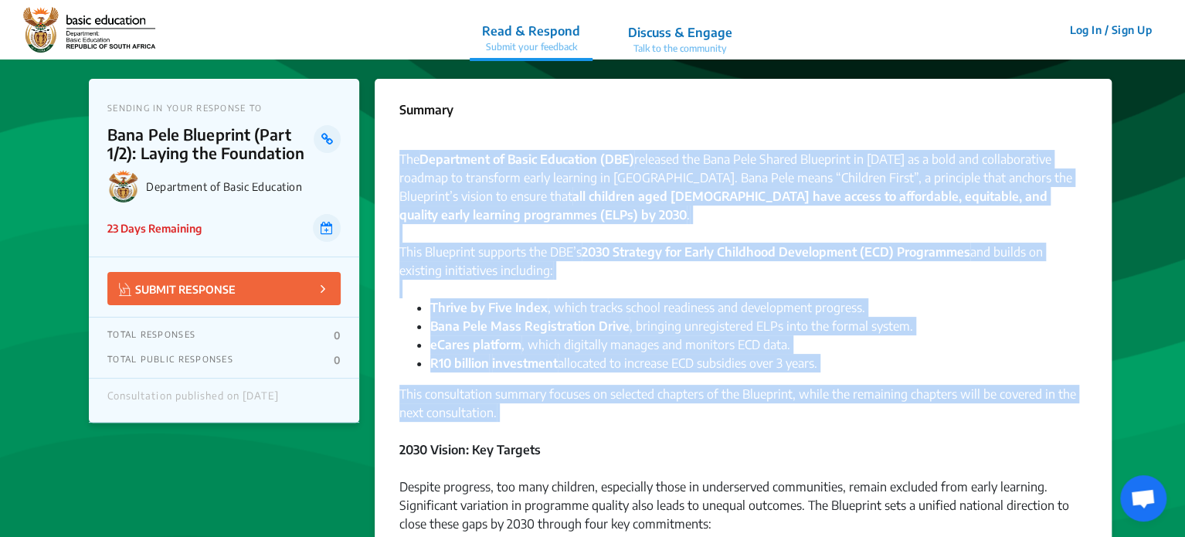
drag, startPoint x: 400, startPoint y: 158, endPoint x: 988, endPoint y: 436, distance: 650.1
copy div "The Department of Basic Education (DBE) released the Bana Pele Shared Blueprint…"
